Goal: Task Accomplishment & Management: Manage account settings

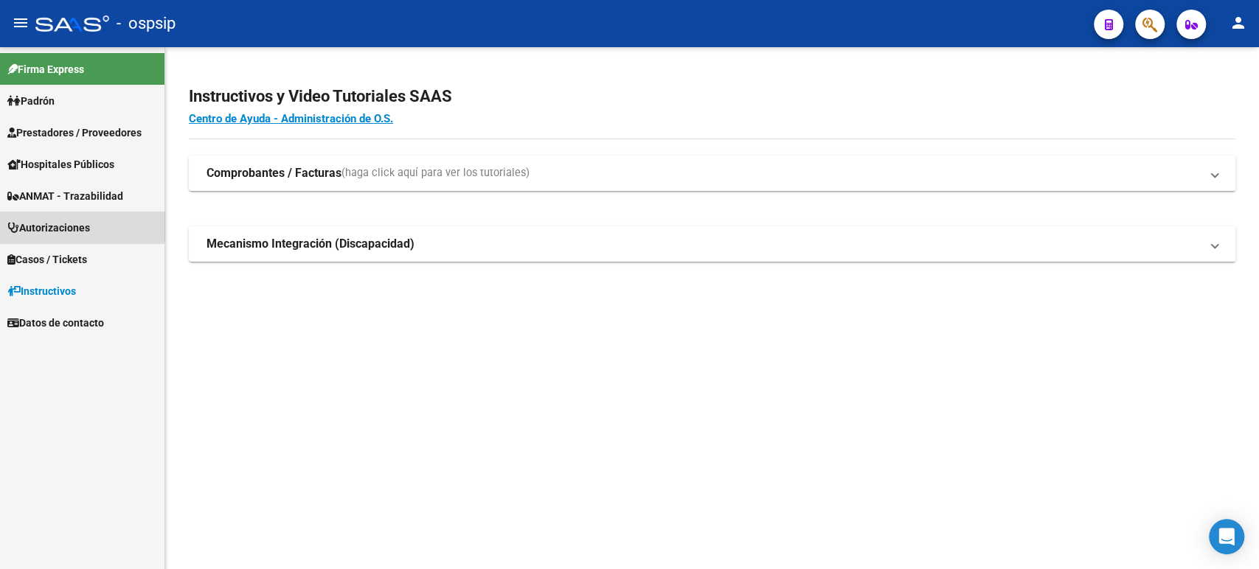
click at [81, 224] on span "Autorizaciones" at bounding box center [48, 228] width 83 height 16
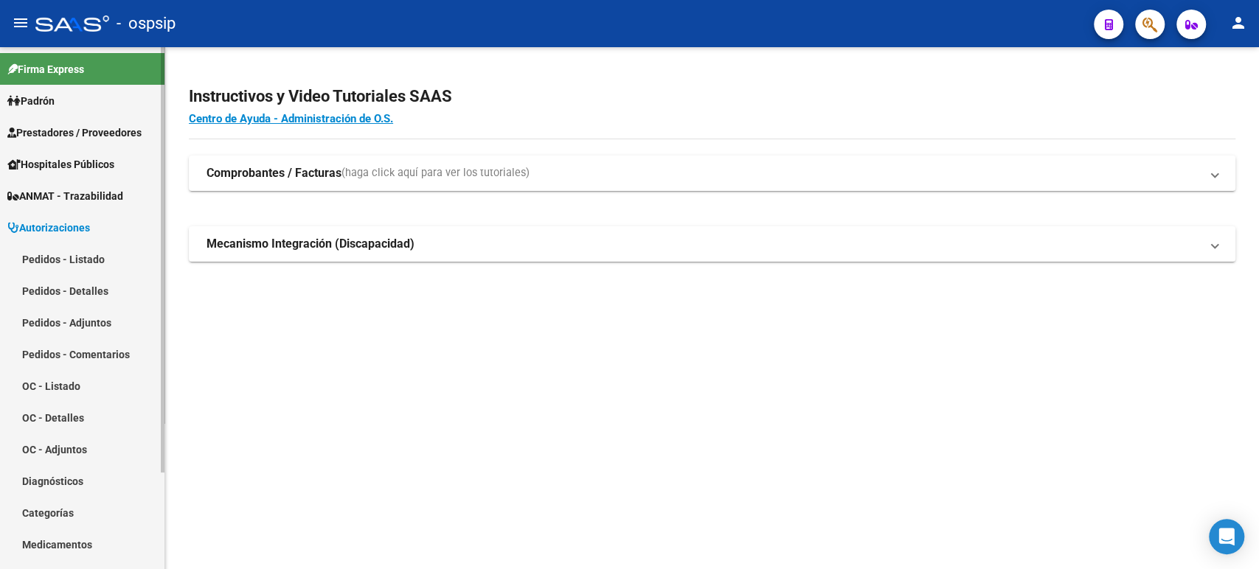
click at [88, 259] on link "Pedidos - Listado" at bounding box center [82, 259] width 164 height 32
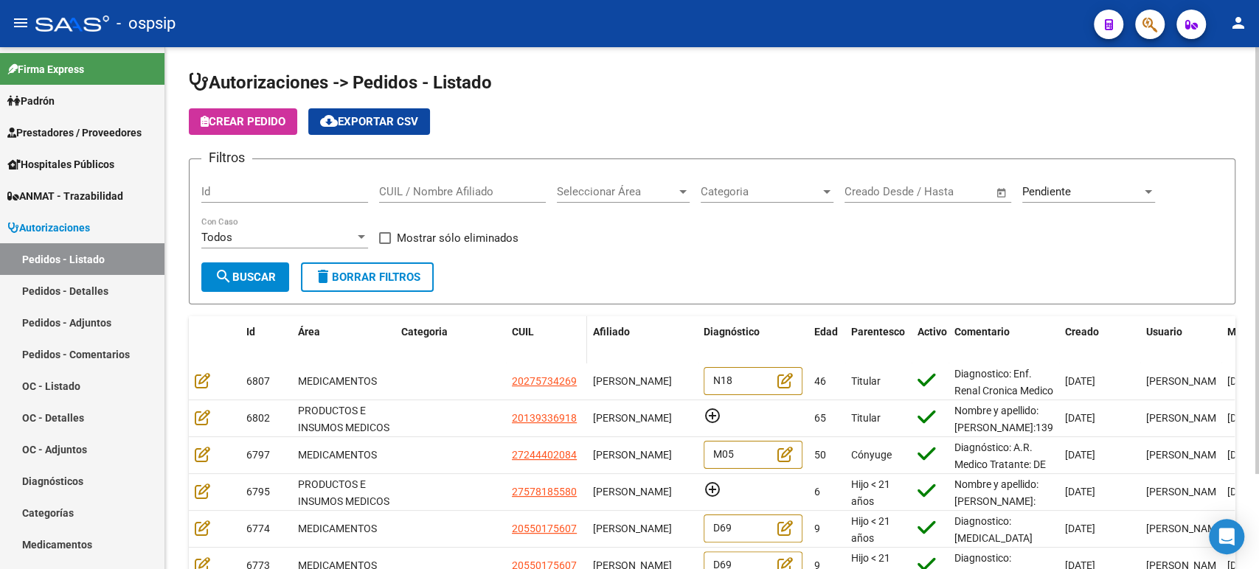
scroll to position [116, 0]
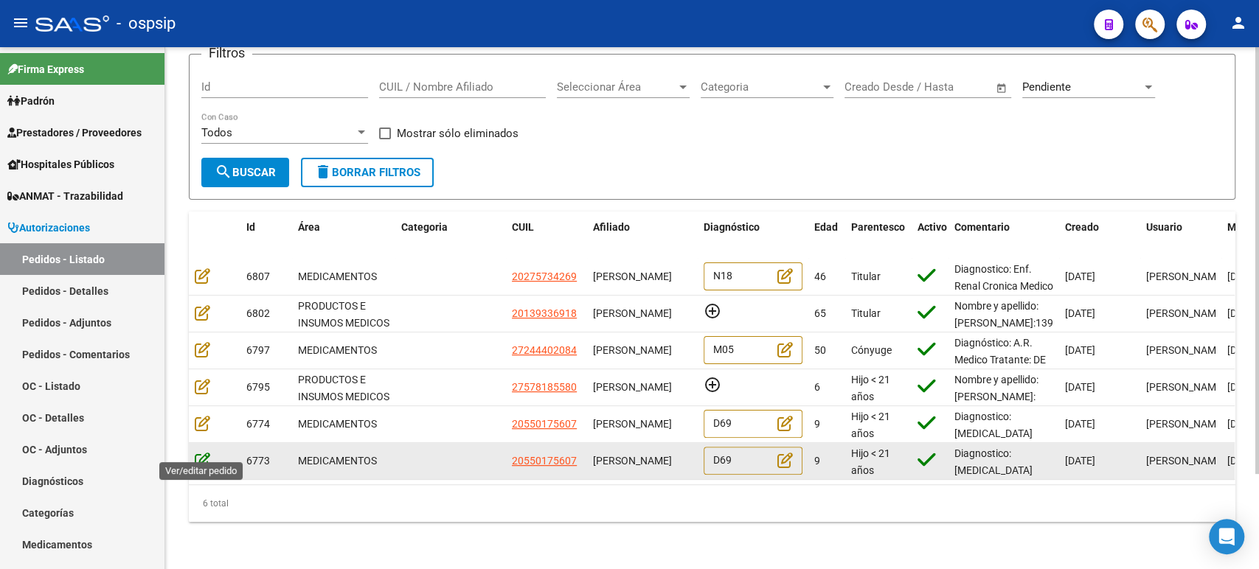
click at [206, 453] on icon at bounding box center [202, 460] width 15 height 16
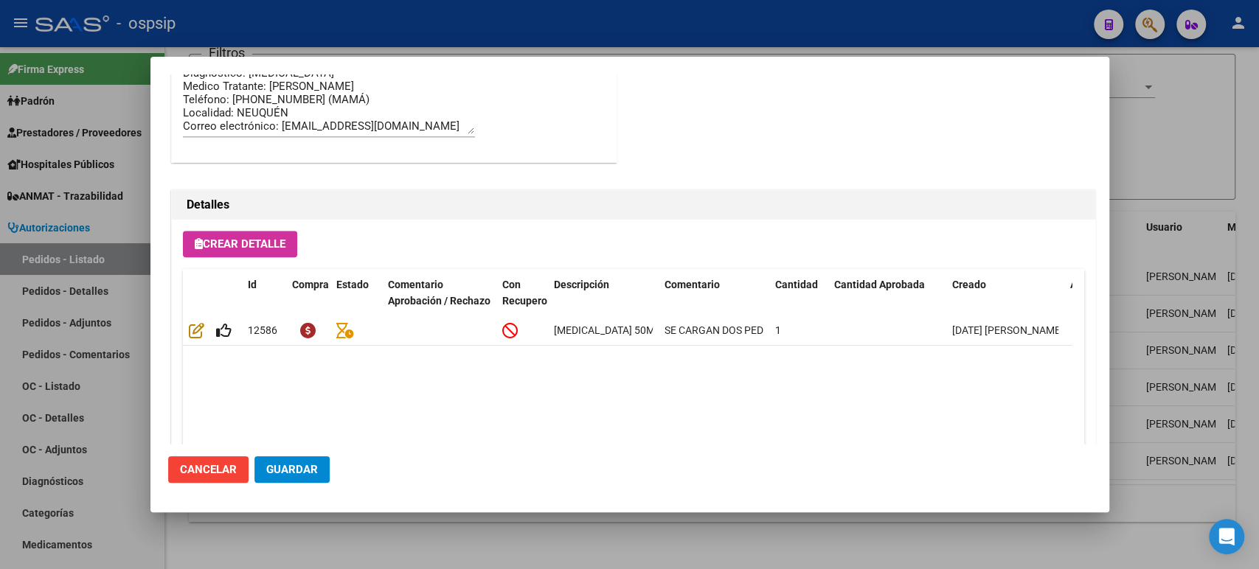
scroll to position [1028, 0]
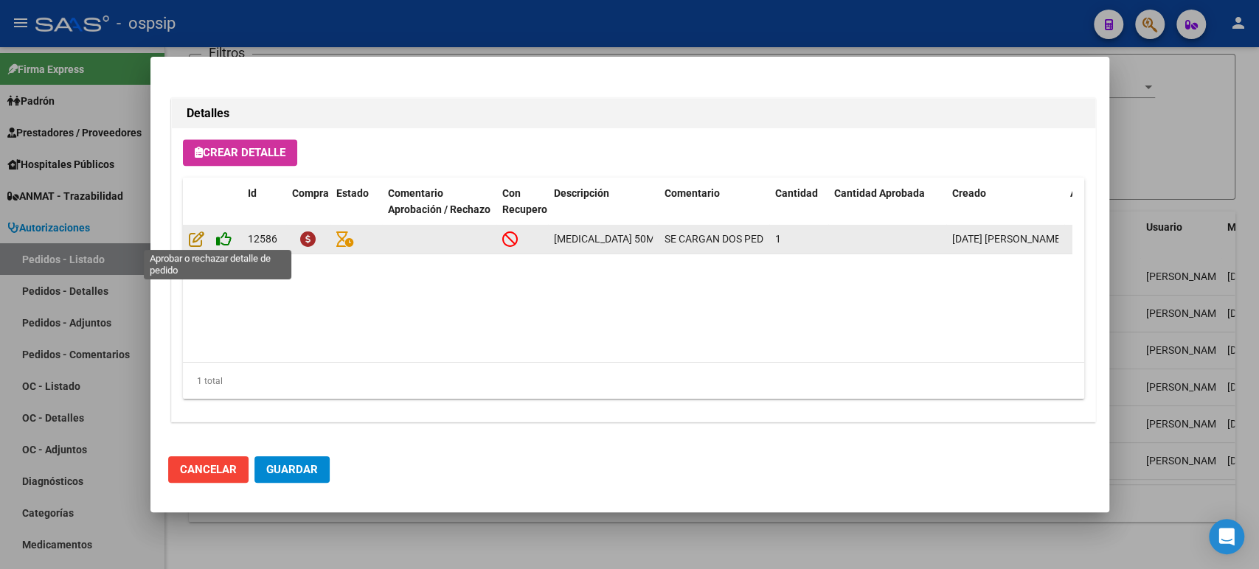
click at [226, 236] on icon at bounding box center [223, 239] width 15 height 16
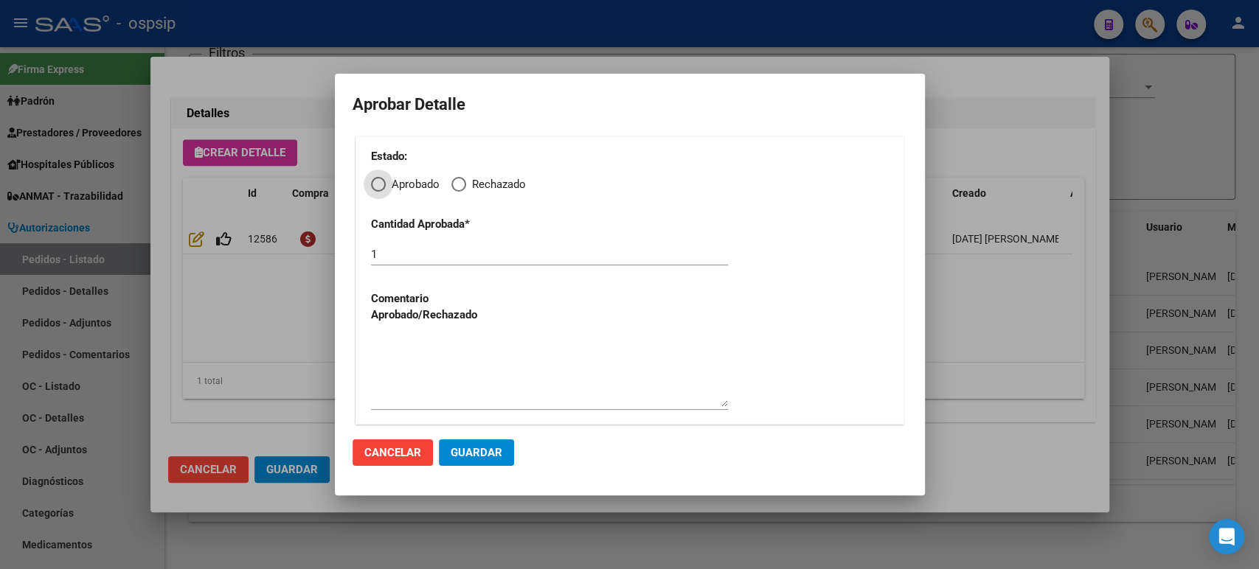
click at [462, 182] on span "Elija una opción" at bounding box center [458, 184] width 15 height 15
click at [462, 182] on input "Rechazado" at bounding box center [458, 184] width 15 height 15
radio input "true"
click at [438, 377] on textarea at bounding box center [549, 372] width 357 height 69
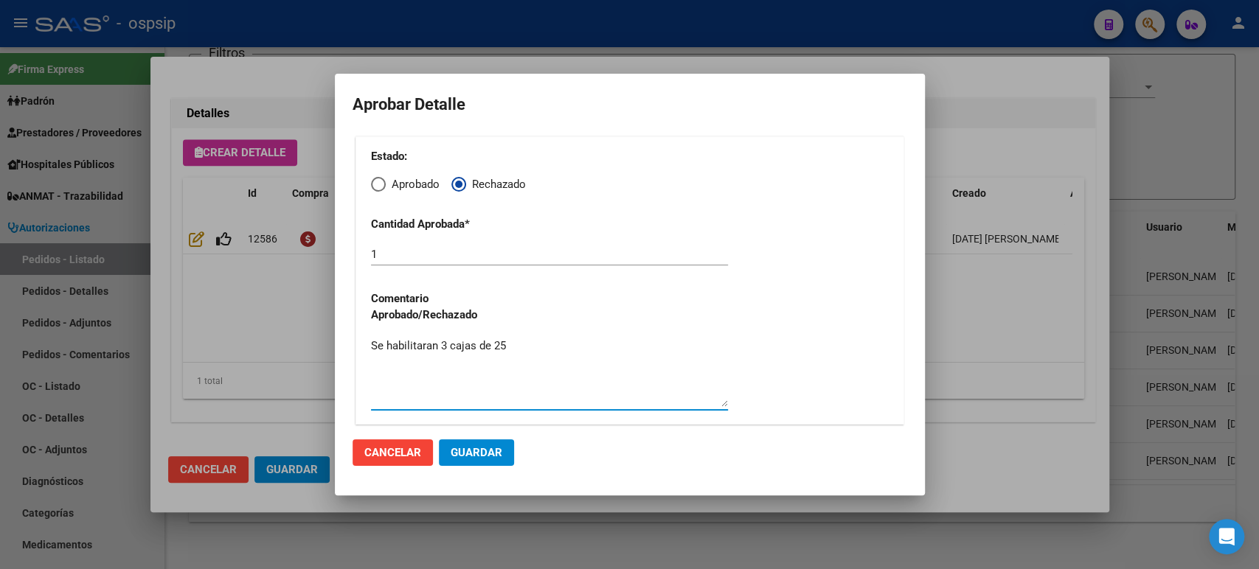
type textarea "Se habilitaran 3 cajas de 25"
click at [464, 452] on span "Guardar" at bounding box center [476, 452] width 52 height 13
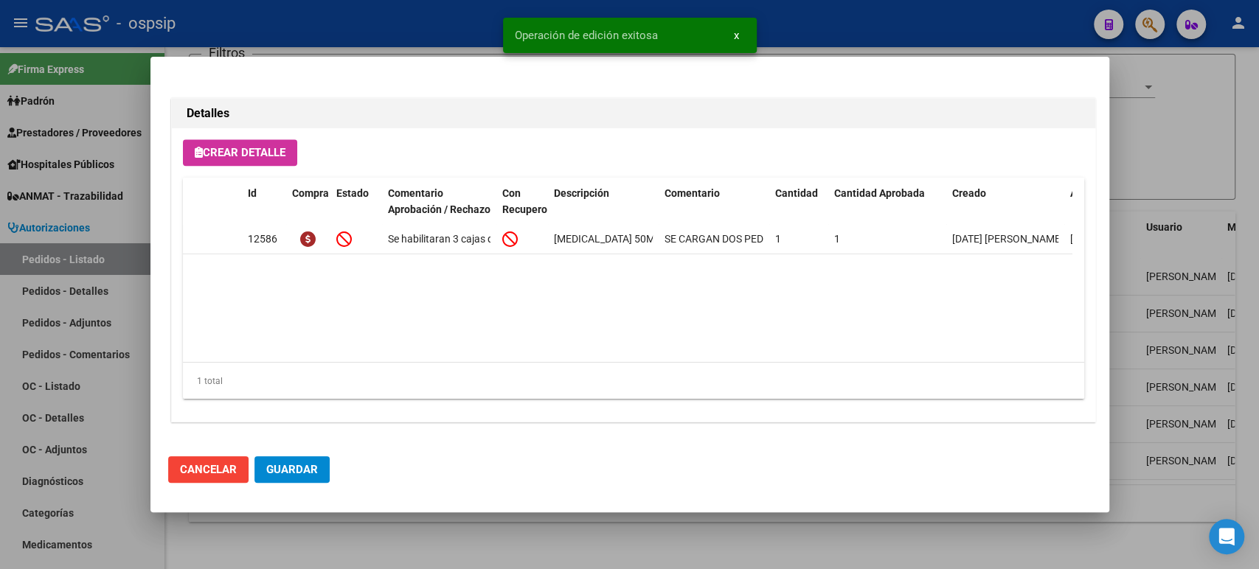
click at [305, 463] on span "Guardar" at bounding box center [292, 469] width 52 height 13
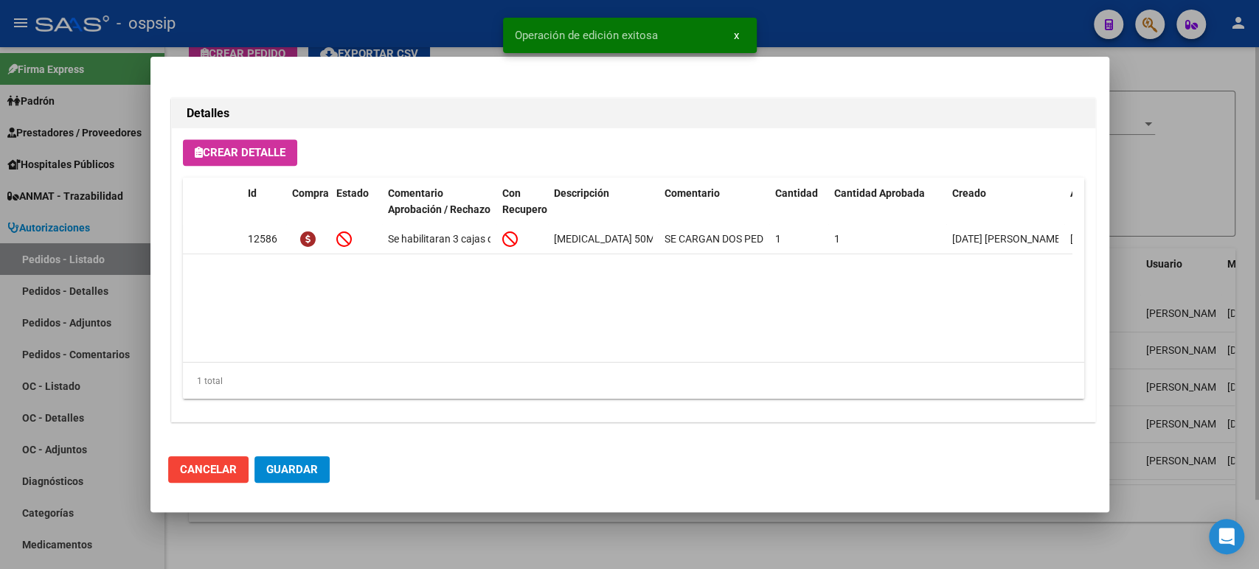
click at [1222, 254] on div at bounding box center [629, 284] width 1259 height 569
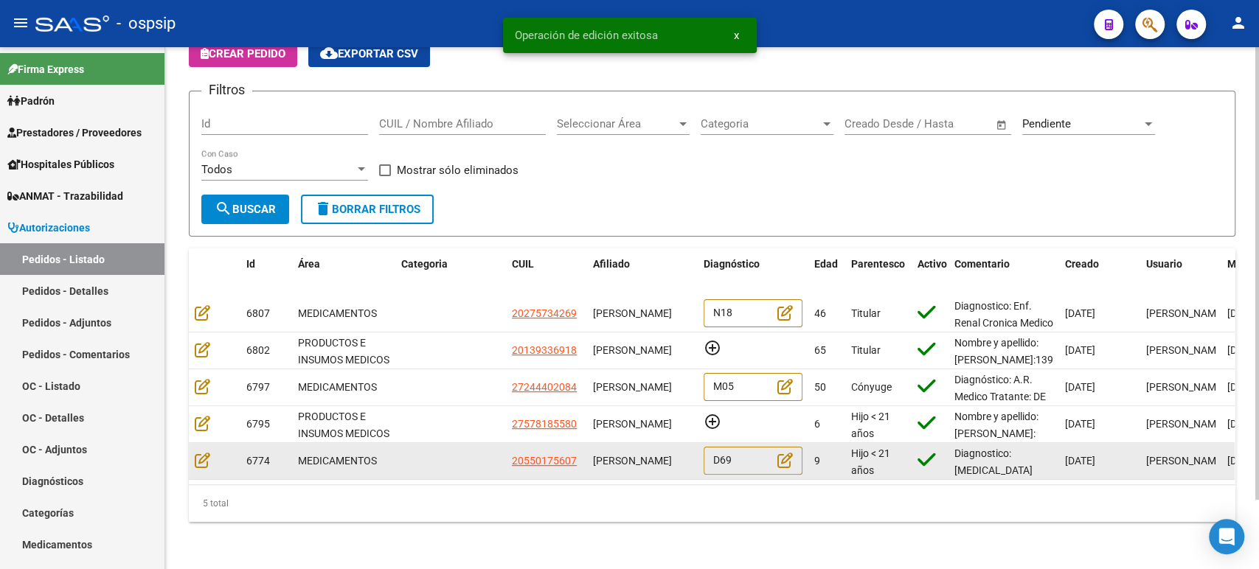
click at [210, 452] on div at bounding box center [215, 460] width 40 height 17
click at [206, 452] on icon at bounding box center [202, 460] width 15 height 16
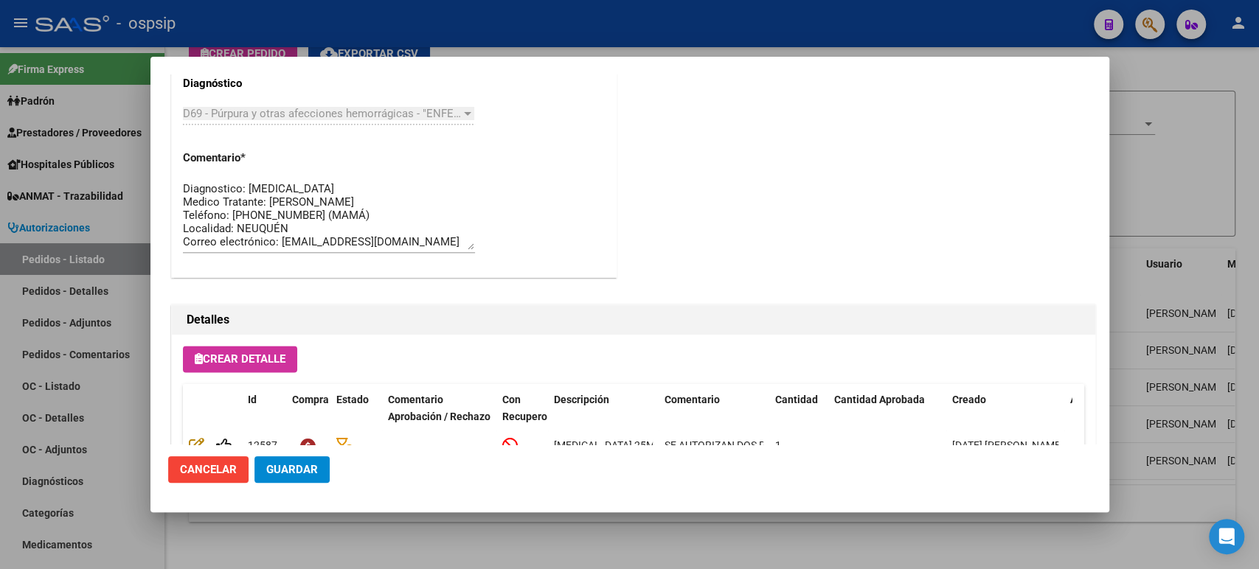
scroll to position [1353, 0]
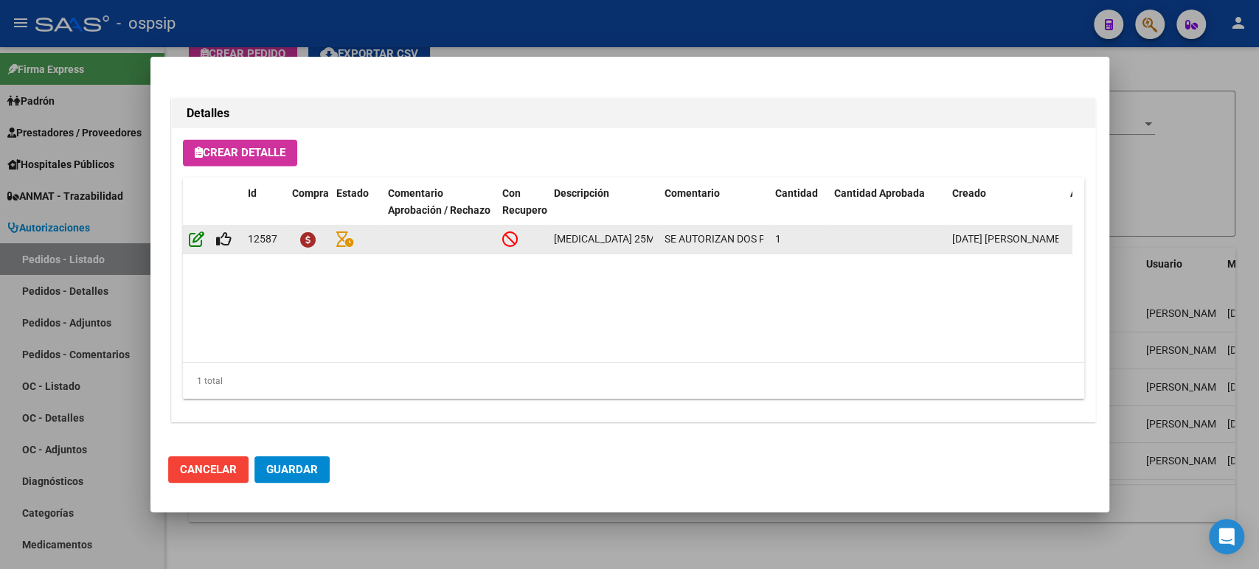
click at [192, 238] on icon at bounding box center [196, 239] width 15 height 16
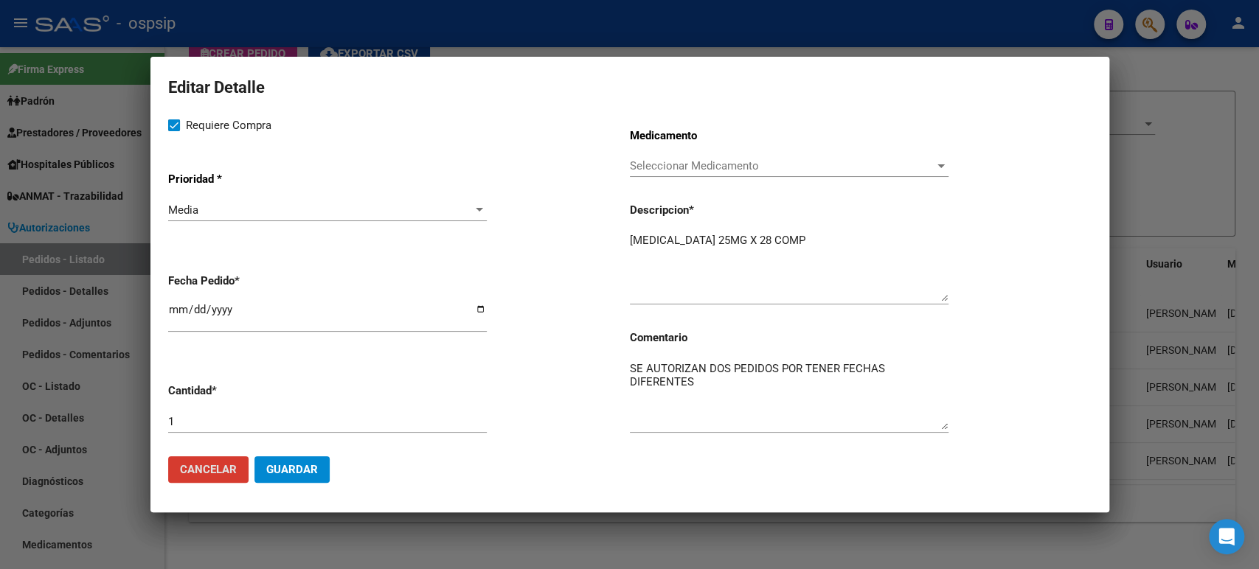
scroll to position [1, 0]
click at [195, 398] on app-form-text-field "Cantidad * 1" at bounding box center [399, 408] width 462 height 74
click at [198, 415] on input "1" at bounding box center [327, 420] width 319 height 13
type input "3"
click at [289, 466] on span "Guardar" at bounding box center [292, 469] width 52 height 13
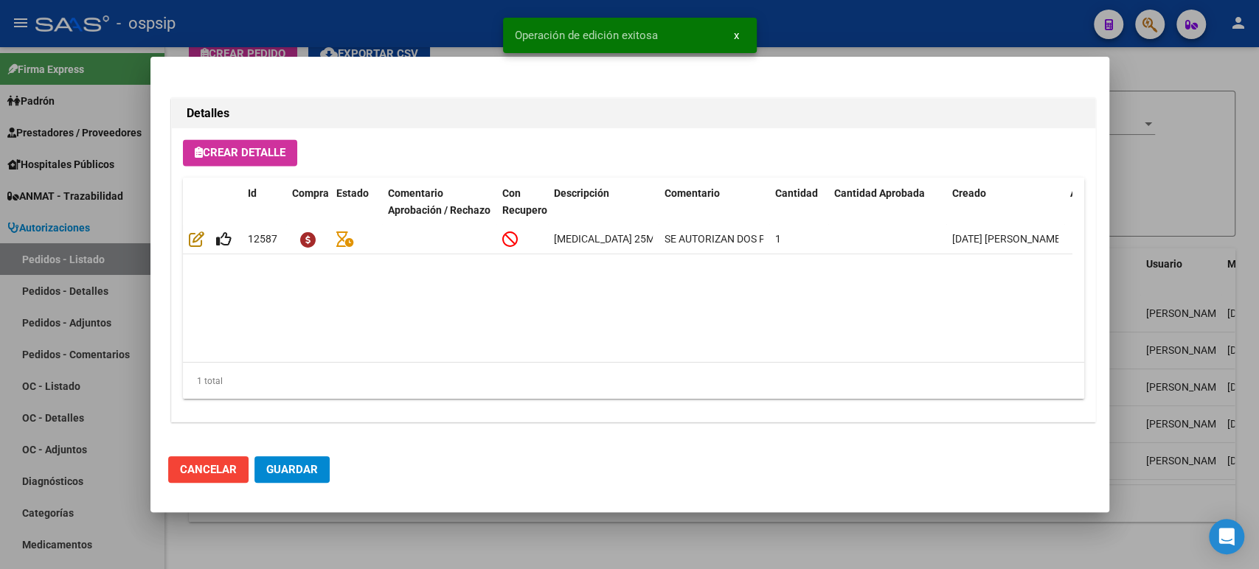
scroll to position [1353, 0]
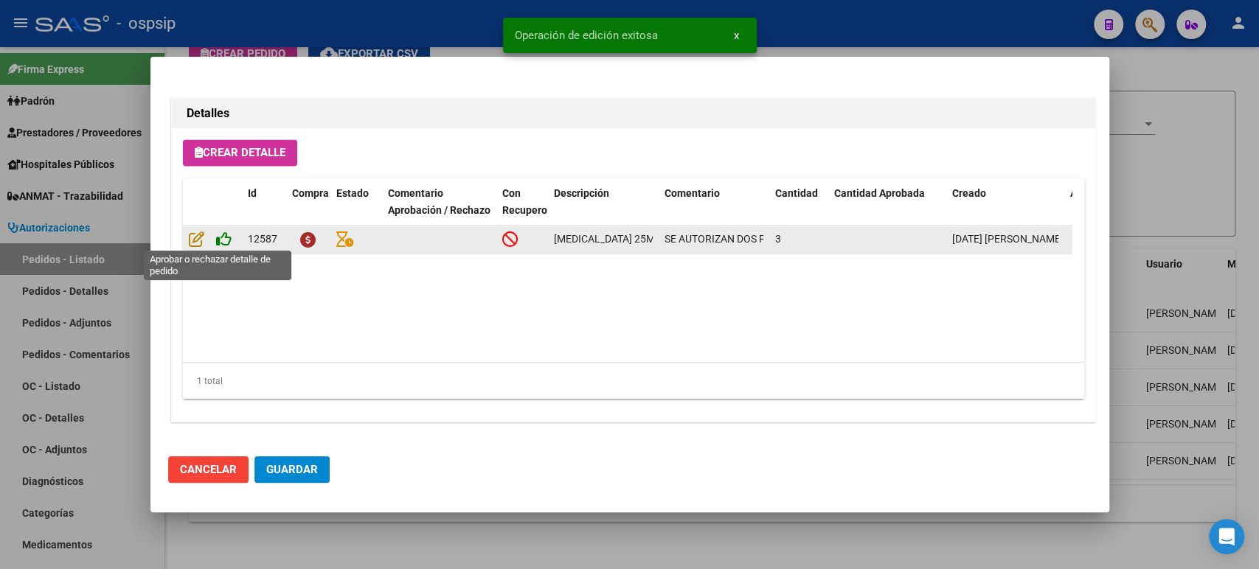
click at [228, 242] on icon at bounding box center [223, 239] width 15 height 16
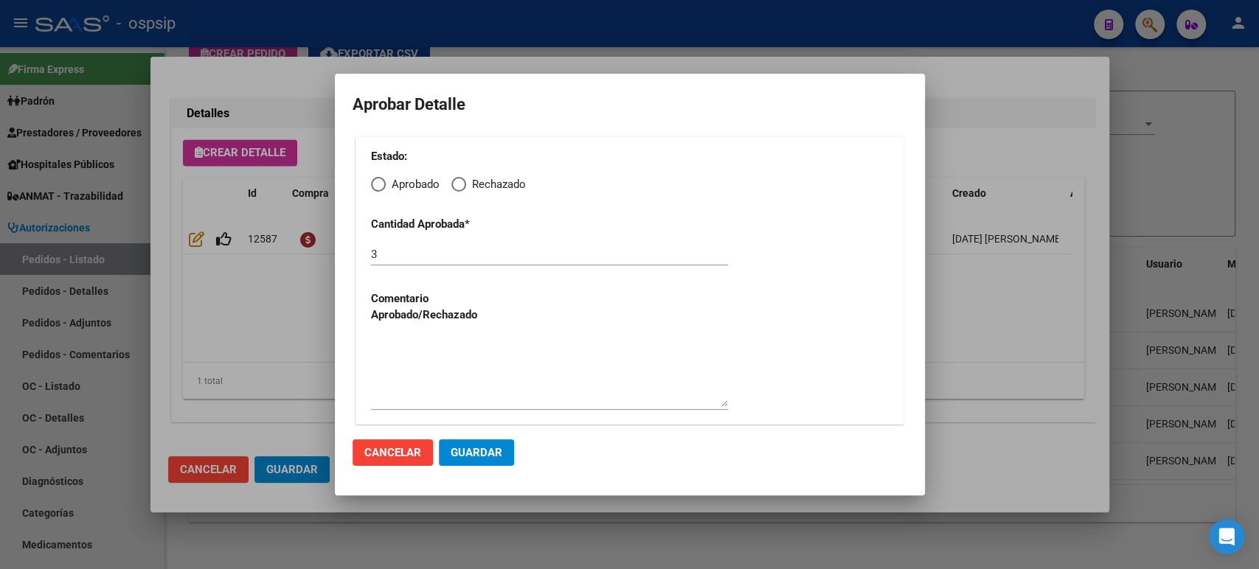
click at [382, 189] on span "Elija una opción" at bounding box center [378, 184] width 15 height 15
click at [382, 189] on input "Aprobado" at bounding box center [378, 184] width 15 height 15
radio input "true"
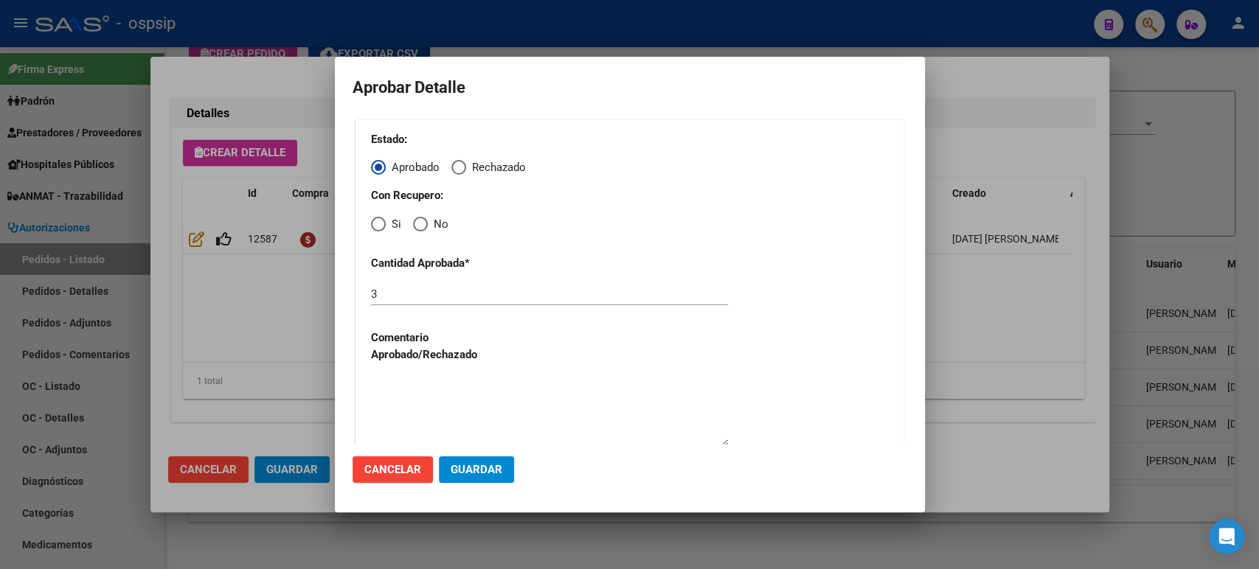
click at [384, 230] on span "Elija una opción" at bounding box center [378, 224] width 15 height 15
click at [384, 230] on input "Si" at bounding box center [378, 224] width 15 height 15
radio input "true"
click at [467, 474] on span "Guardar" at bounding box center [476, 469] width 52 height 13
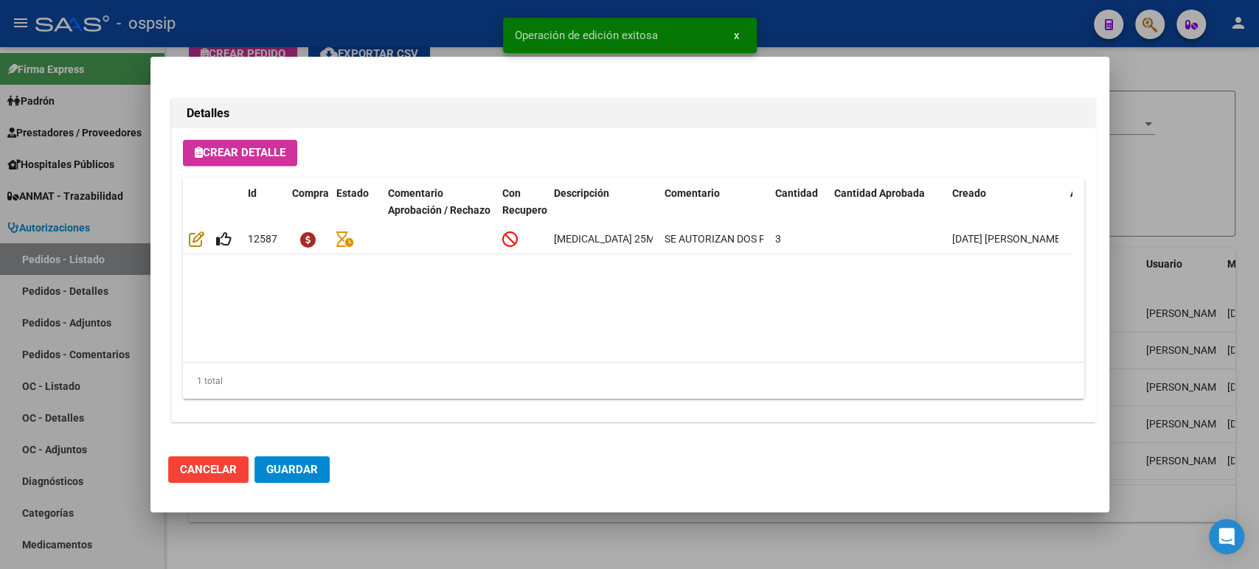
click at [303, 472] on span "Guardar" at bounding box center [292, 469] width 52 height 13
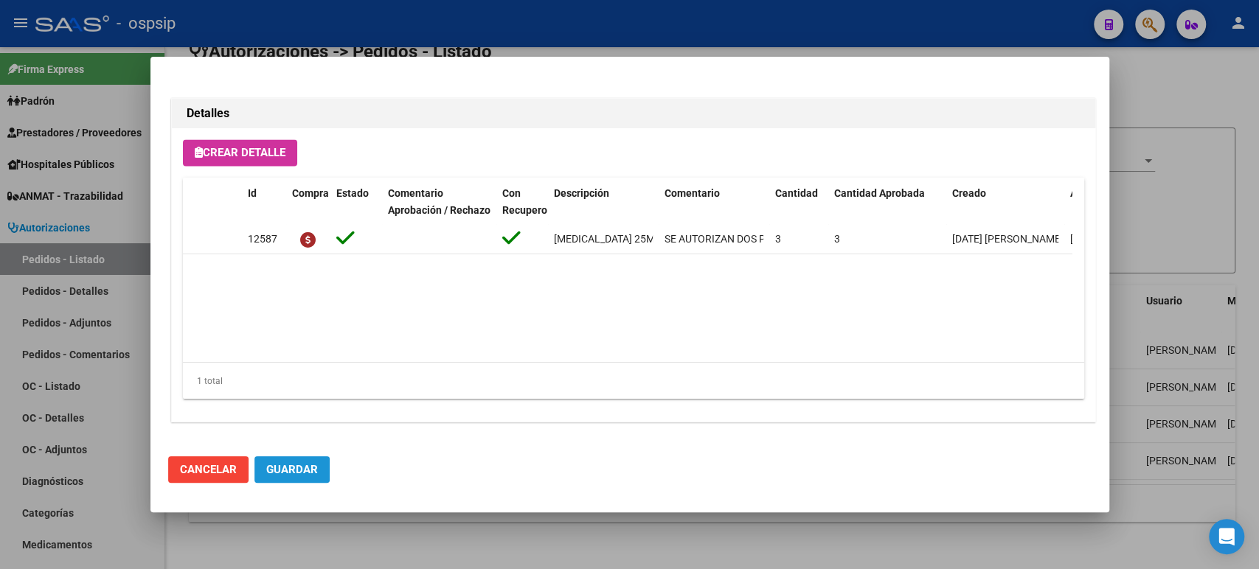
click at [298, 471] on span "Guardar" at bounding box center [292, 469] width 52 height 13
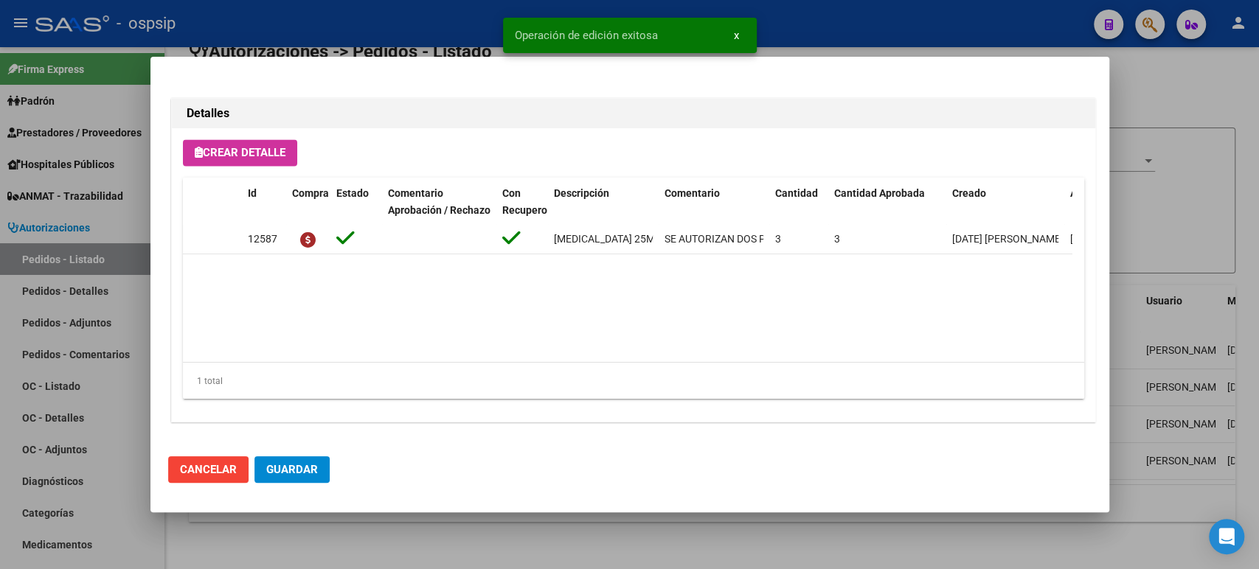
click at [1178, 178] on div at bounding box center [629, 284] width 1259 height 569
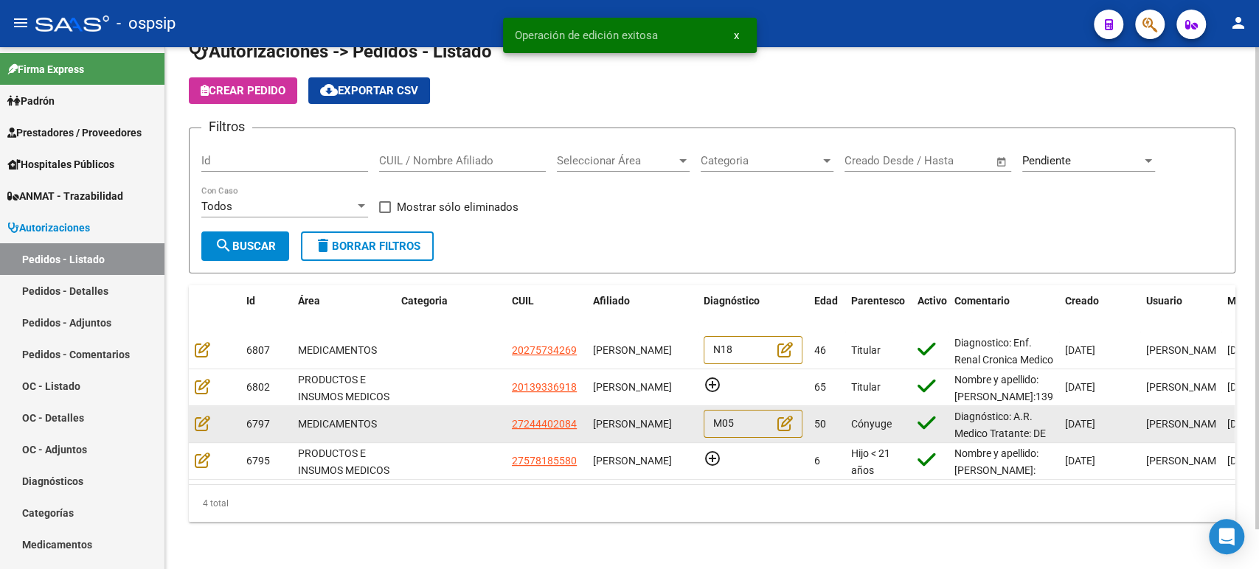
scroll to position [0, 0]
drag, startPoint x: 642, startPoint y: 423, endPoint x: 596, endPoint y: 406, distance: 49.4
click at [596, 416] on div "[PERSON_NAME]" at bounding box center [642, 424] width 99 height 17
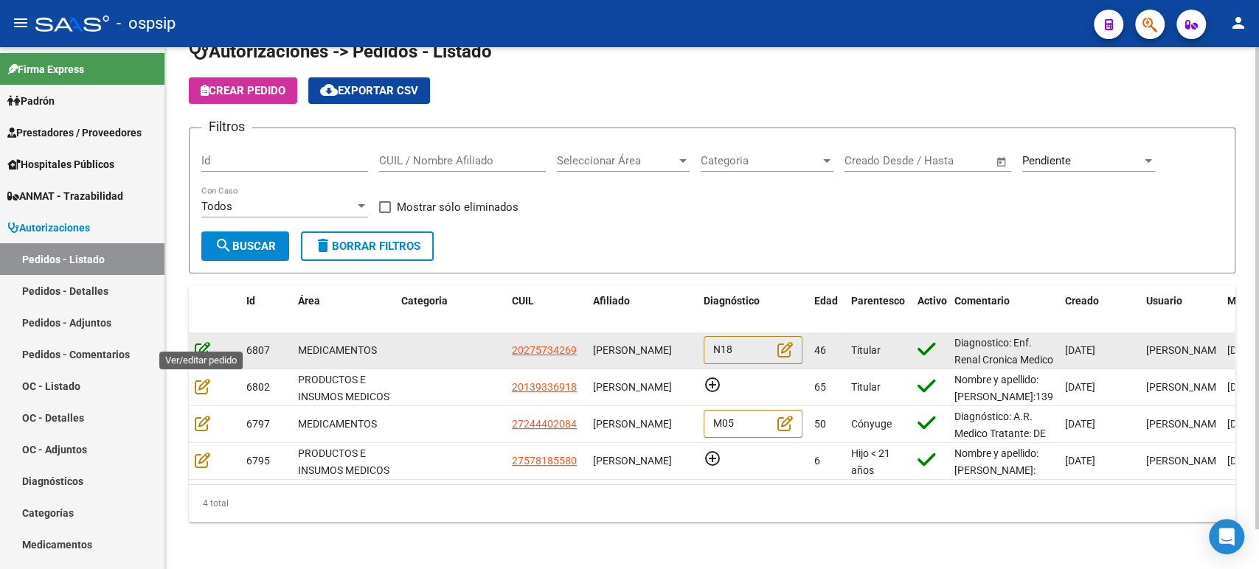
click at [206, 341] on icon at bounding box center [202, 349] width 15 height 16
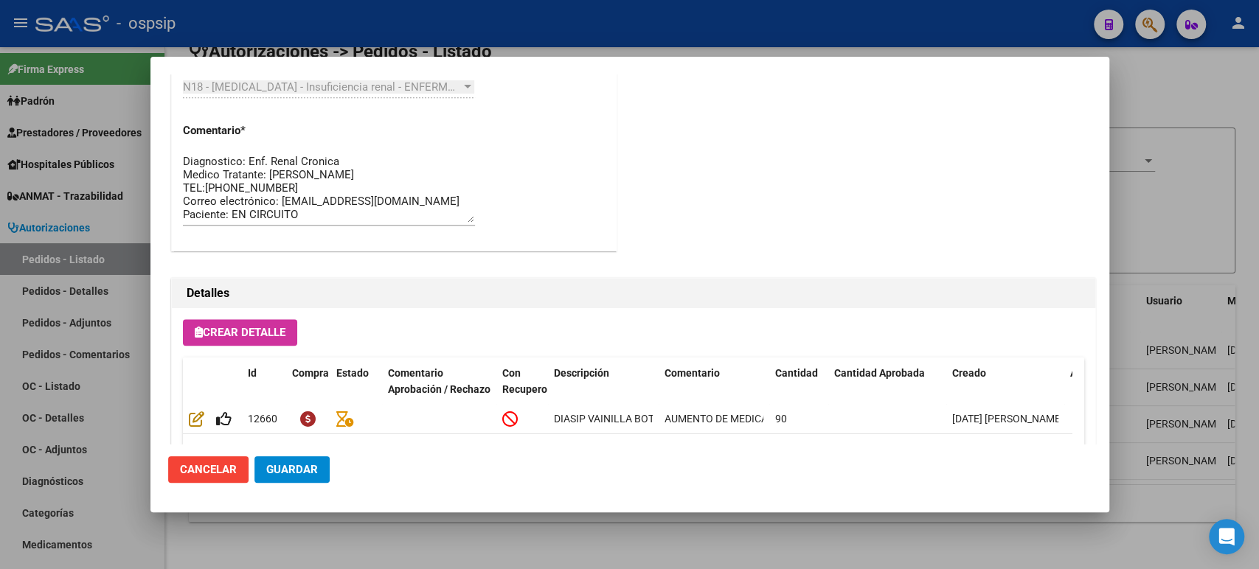
scroll to position [1028, 0]
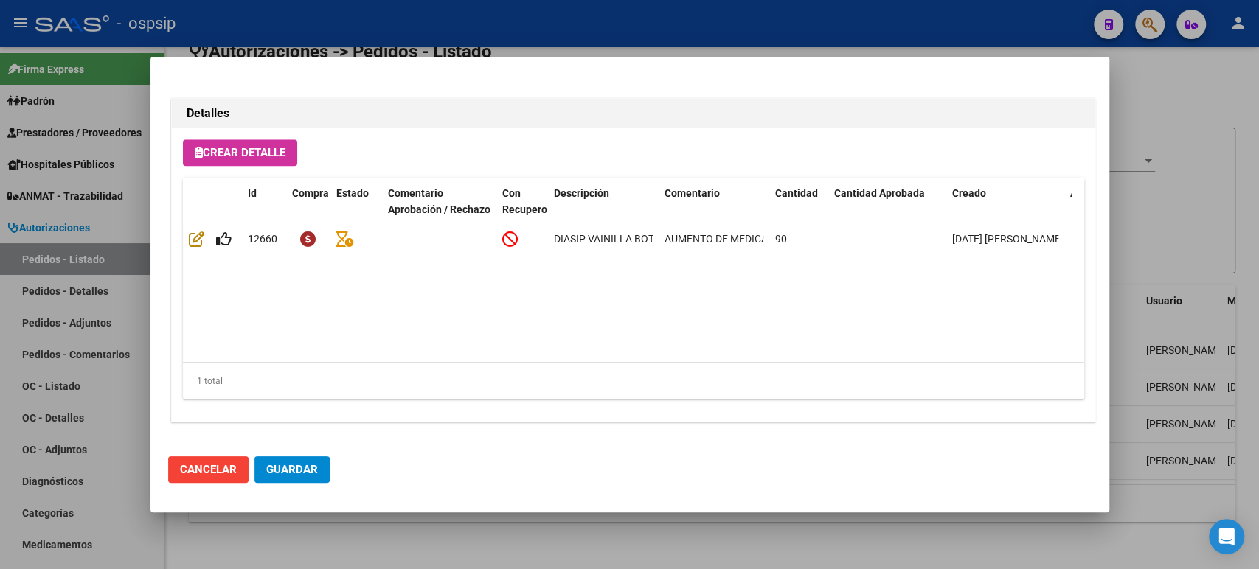
click at [1163, 246] on div at bounding box center [629, 284] width 1259 height 569
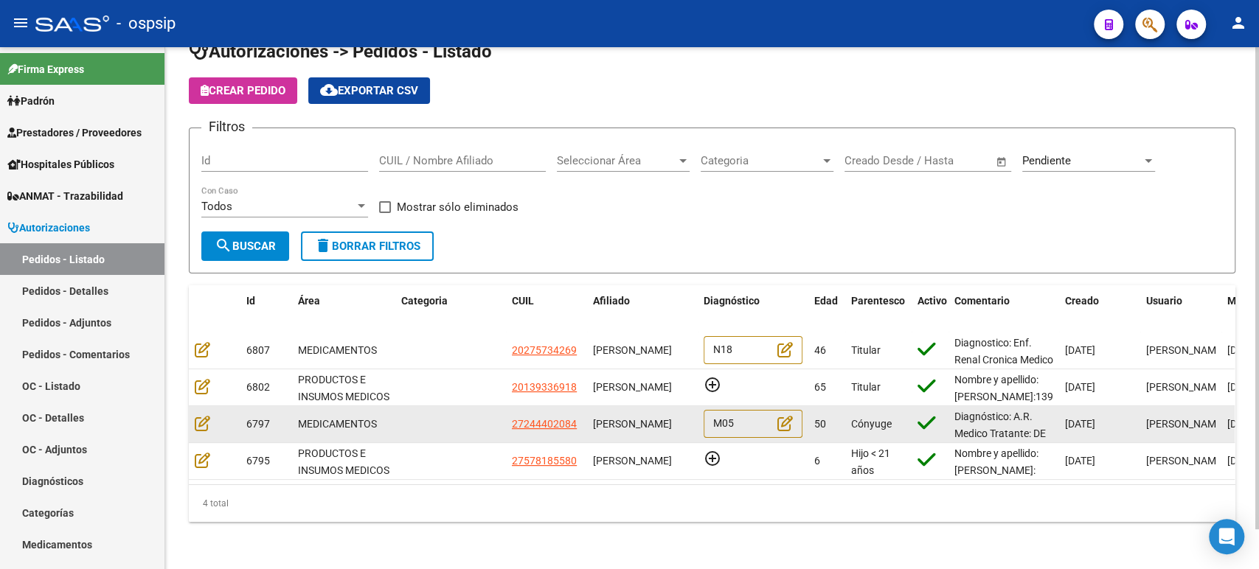
click at [210, 415] on div at bounding box center [215, 423] width 40 height 17
click at [206, 415] on icon at bounding box center [202, 423] width 15 height 16
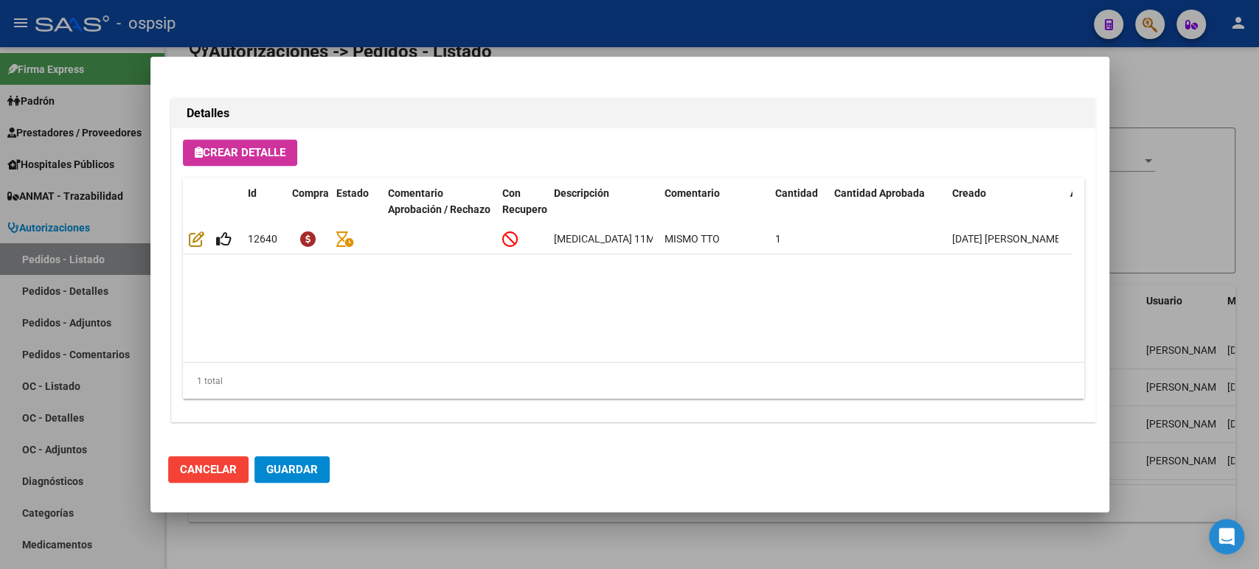
click at [1182, 244] on div at bounding box center [629, 284] width 1259 height 569
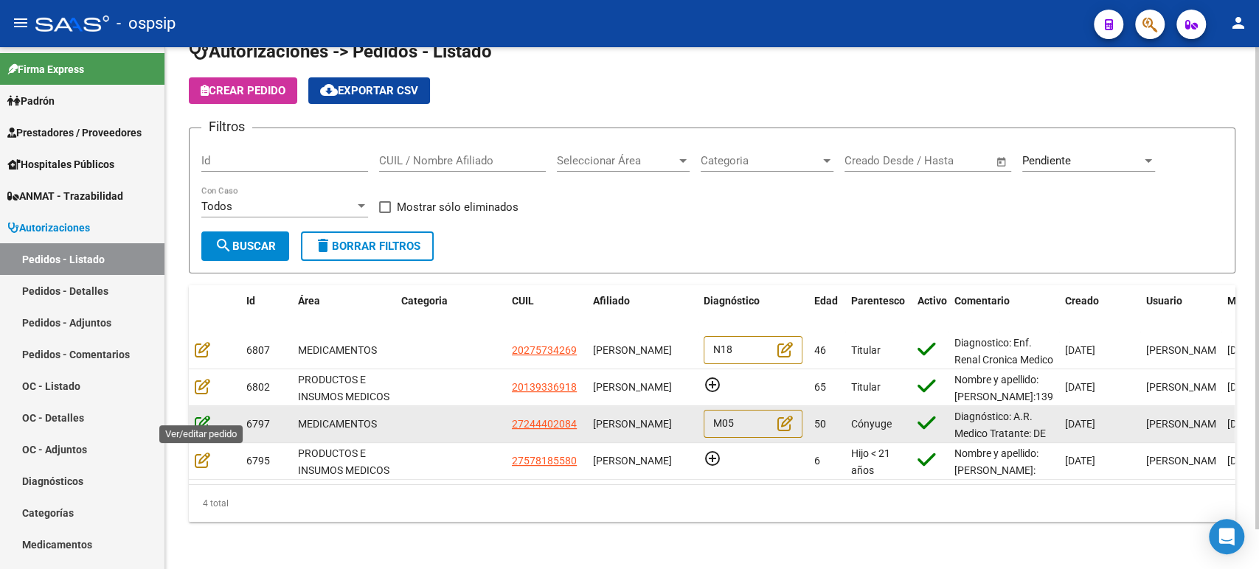
click at [201, 415] on icon at bounding box center [202, 423] width 15 height 16
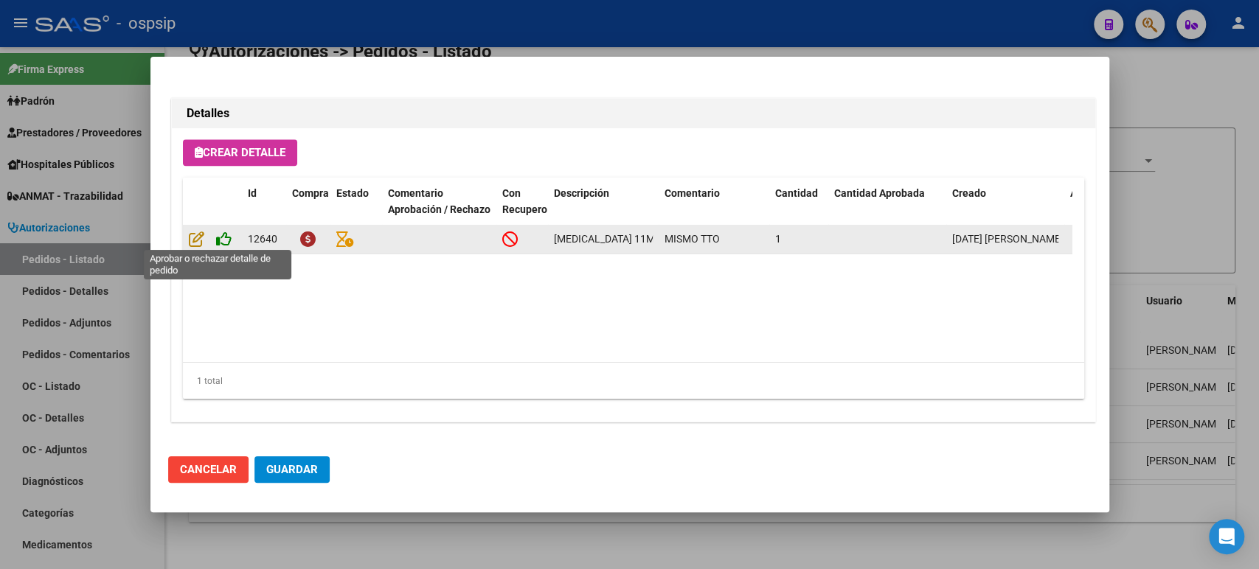
click at [229, 240] on icon at bounding box center [223, 239] width 15 height 16
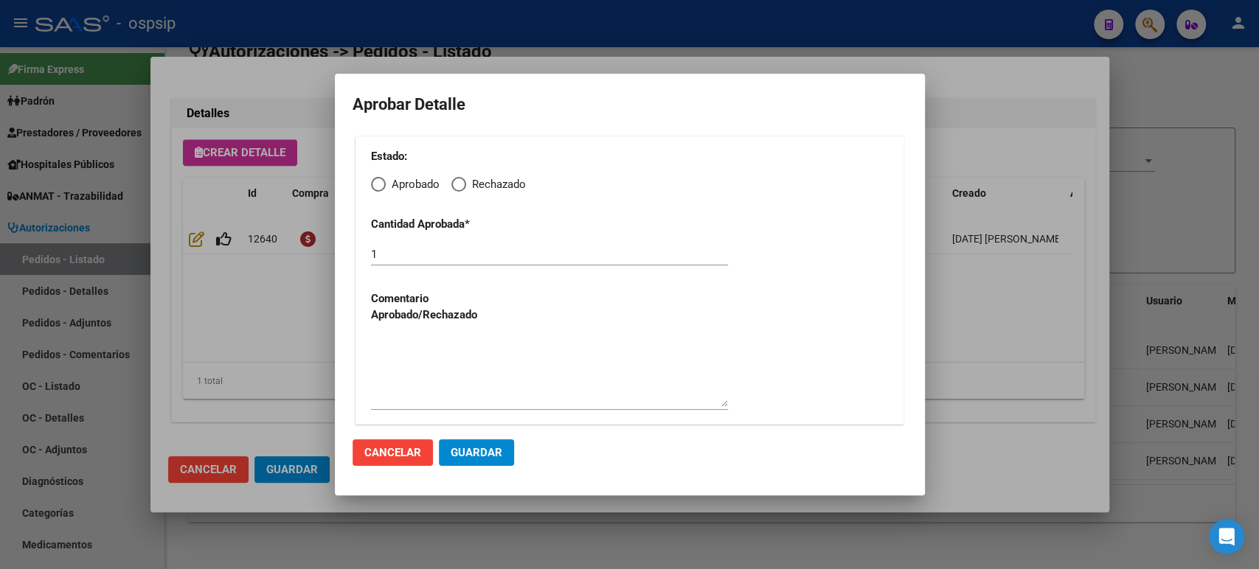
click at [377, 187] on span "Elija una opción" at bounding box center [378, 184] width 15 height 15
click at [377, 187] on input "Aprobado" at bounding box center [378, 184] width 15 height 15
radio input "true"
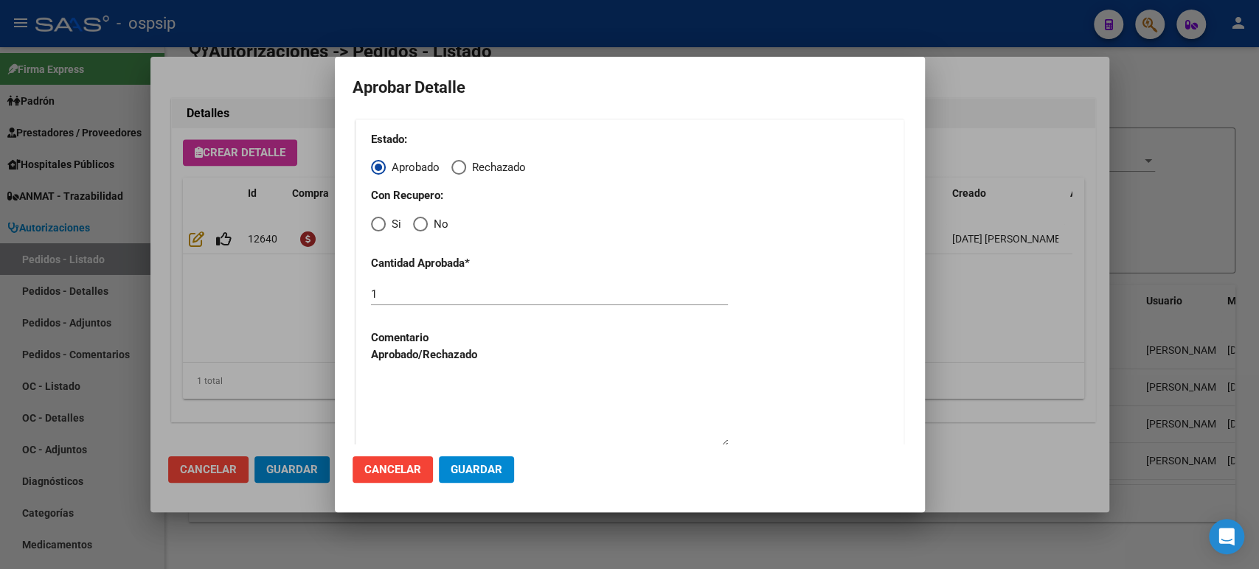
click at [380, 226] on span "Elija una opción" at bounding box center [378, 224] width 15 height 15
click at [380, 226] on input "Si" at bounding box center [378, 224] width 15 height 15
radio input "true"
click at [464, 461] on button "Guardar" at bounding box center [476, 469] width 75 height 27
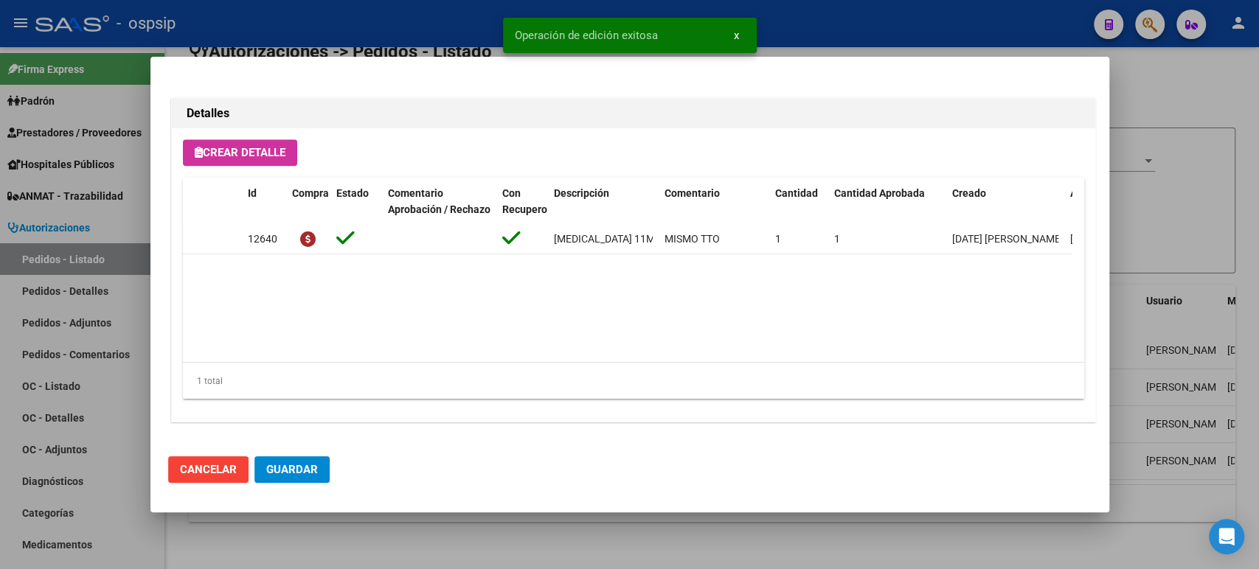
click at [304, 465] on span "Guardar" at bounding box center [292, 469] width 52 height 13
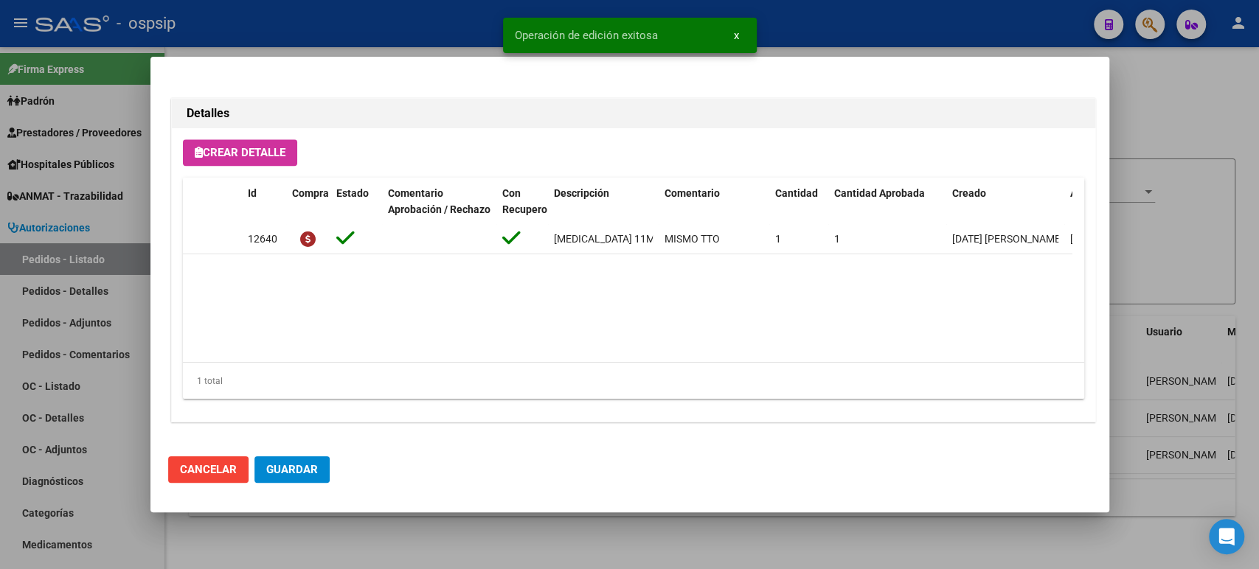
click at [1132, 223] on div at bounding box center [629, 284] width 1259 height 569
